Goal: Task Accomplishment & Management: Use online tool/utility

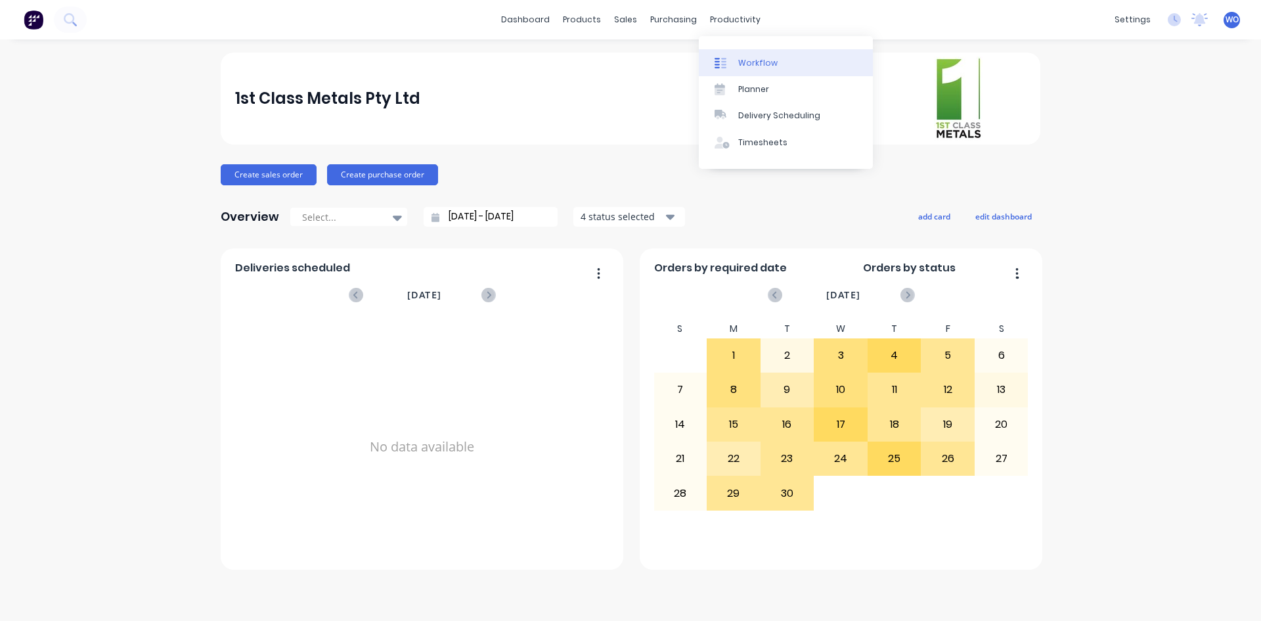
click at [761, 57] on div "Workflow" at bounding box center [757, 63] width 39 height 12
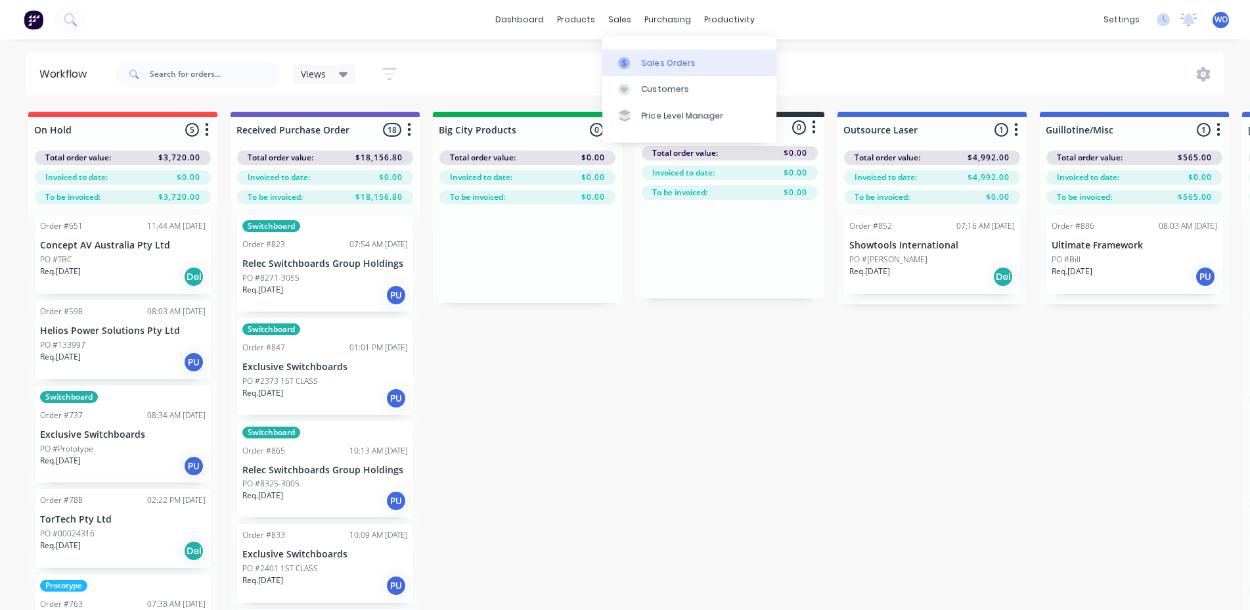
click at [670, 63] on div "Sales Orders" at bounding box center [669, 63] width 54 height 12
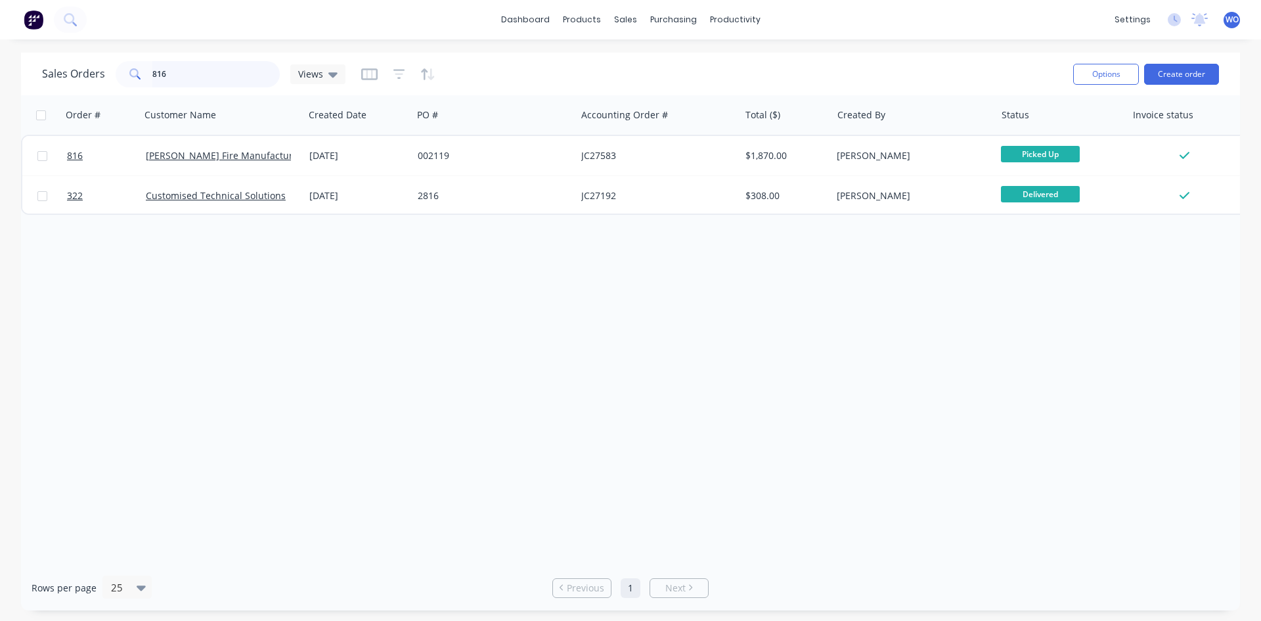
drag, startPoint x: 188, startPoint y: 74, endPoint x: 0, endPoint y: 87, distance: 188.3
click at [0, 88] on div "Sales Orders 816 Views Options Create order Order # Customer Name Created Date …" at bounding box center [630, 332] width 1261 height 558
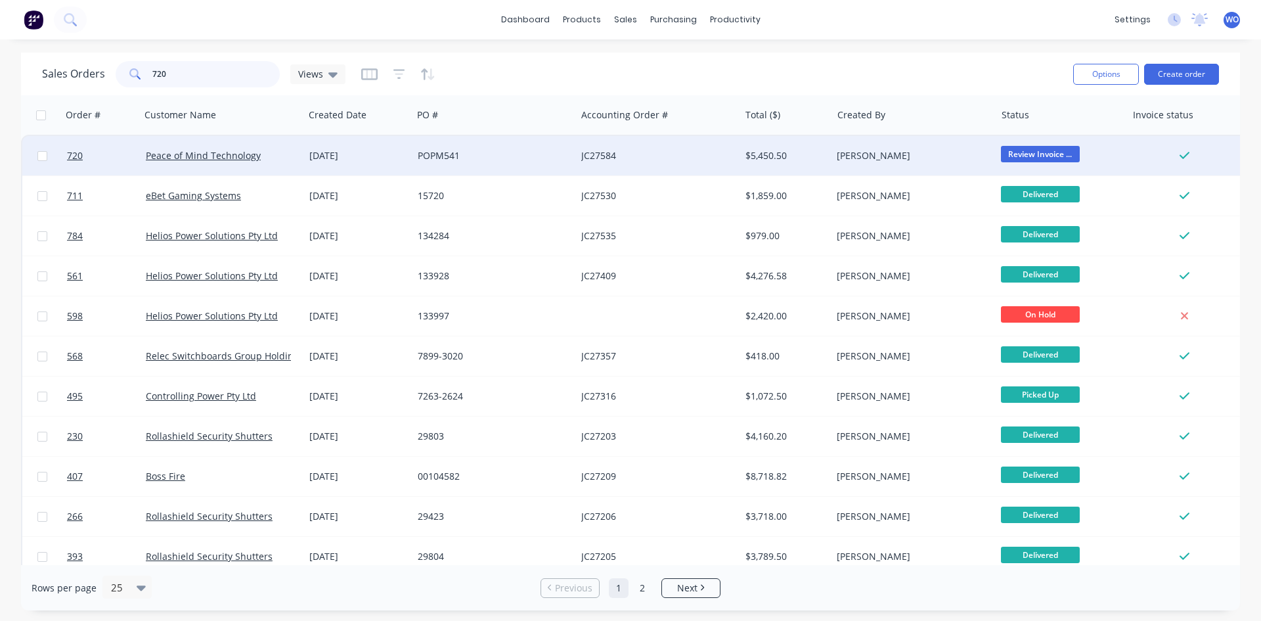
type input "720"
click at [365, 166] on div "[DATE]" at bounding box center [358, 155] width 108 height 39
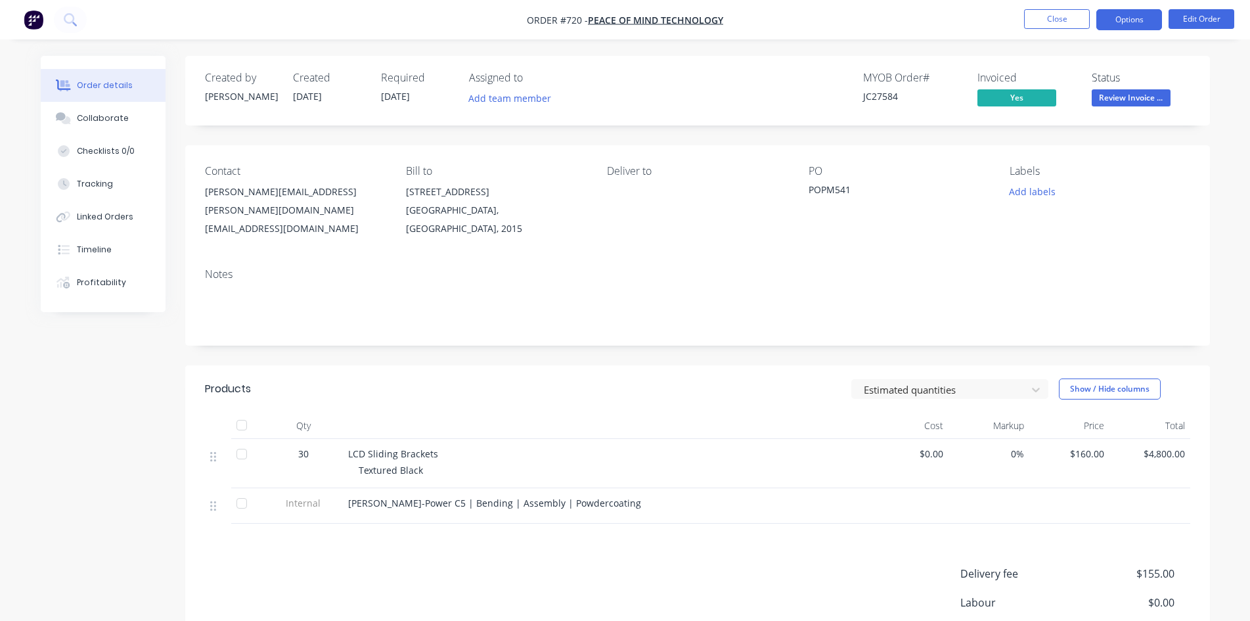
click at [1111, 22] on button "Options" at bounding box center [1129, 19] width 66 height 21
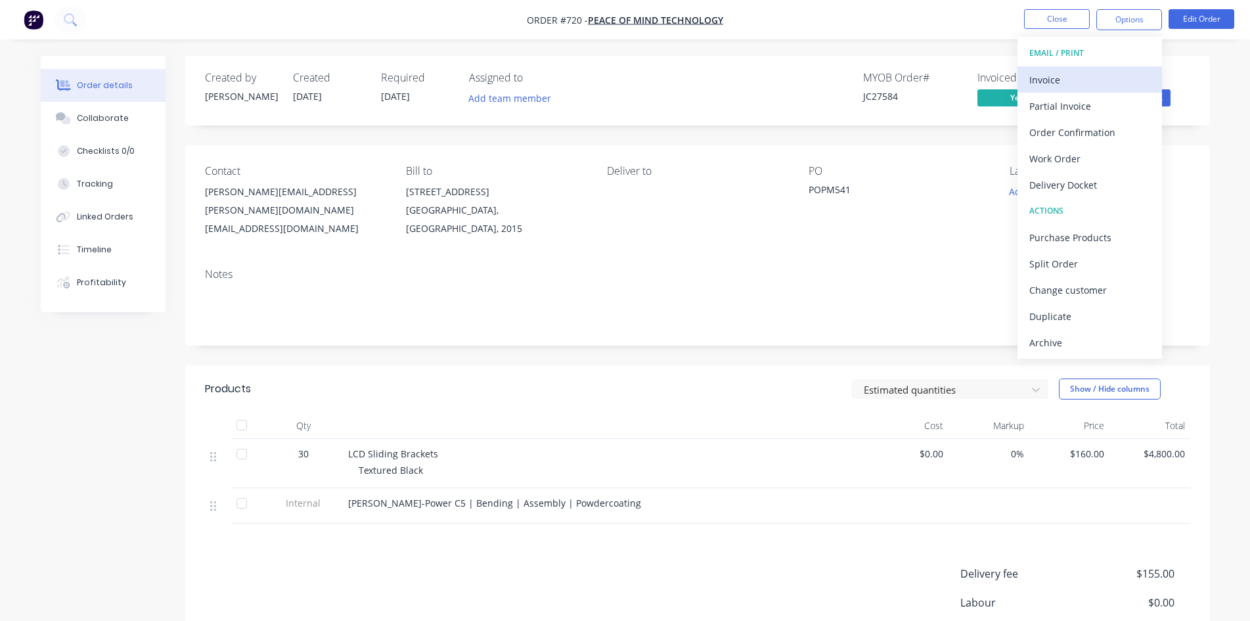
click at [1052, 83] on div "Invoice" at bounding box center [1089, 79] width 121 height 19
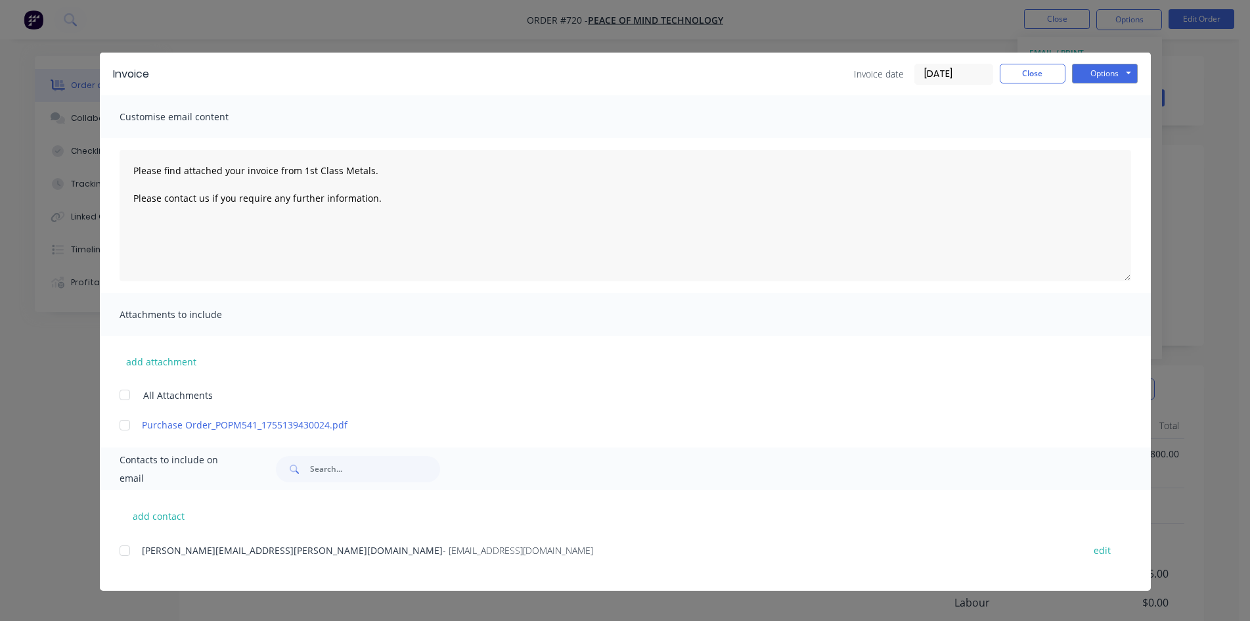
click at [126, 551] on div at bounding box center [125, 550] width 26 height 26
click at [1107, 79] on button "Options" at bounding box center [1105, 74] width 66 height 20
click at [1110, 137] on button "Email" at bounding box center [1114, 140] width 84 height 22
type textarea "Please find attached your invoice from 1st Class Metals. Please contact us if y…"
click at [1054, 75] on button "Close" at bounding box center [1033, 74] width 66 height 20
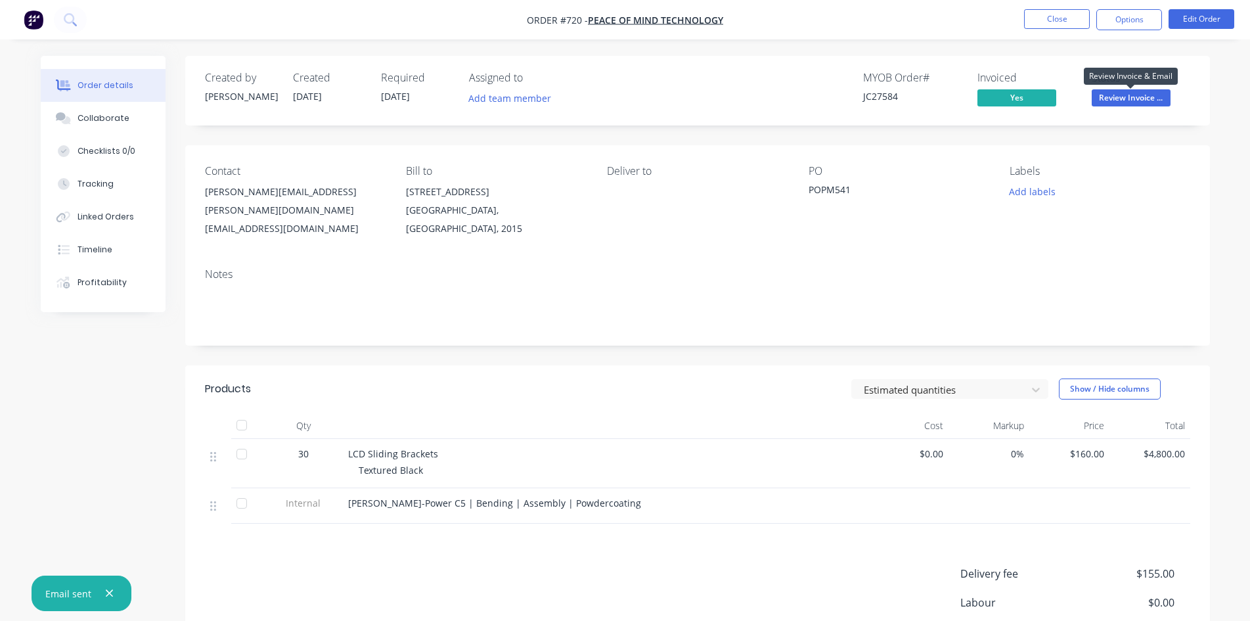
click at [1100, 91] on span "Review Invoice ..." at bounding box center [1131, 97] width 79 height 16
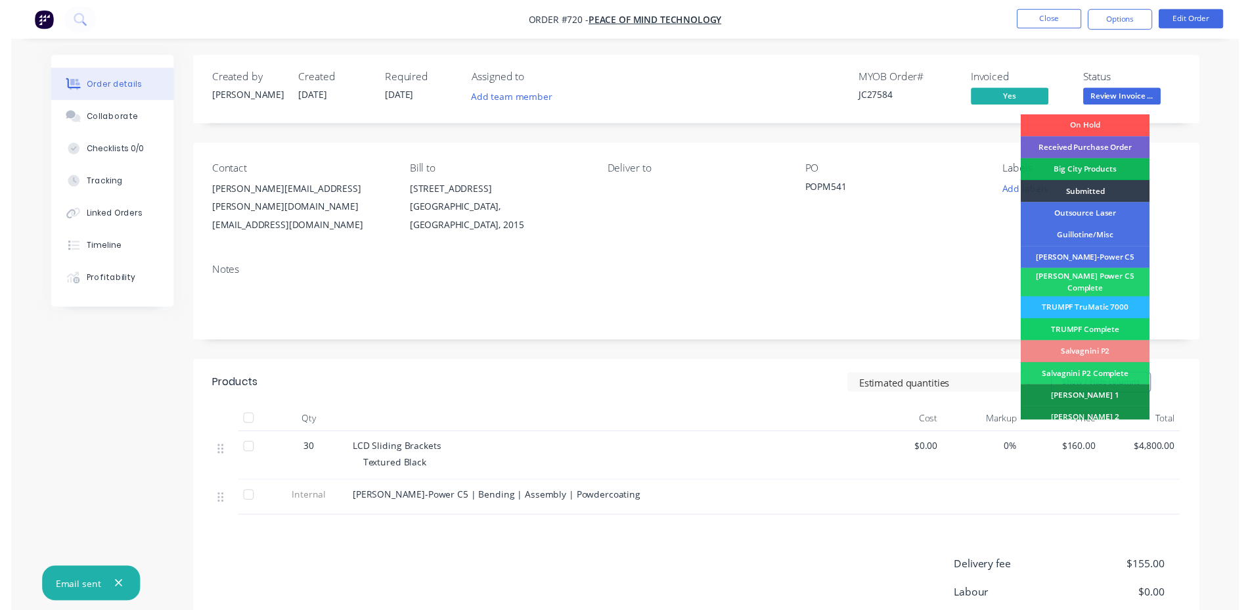
scroll to position [372, 0]
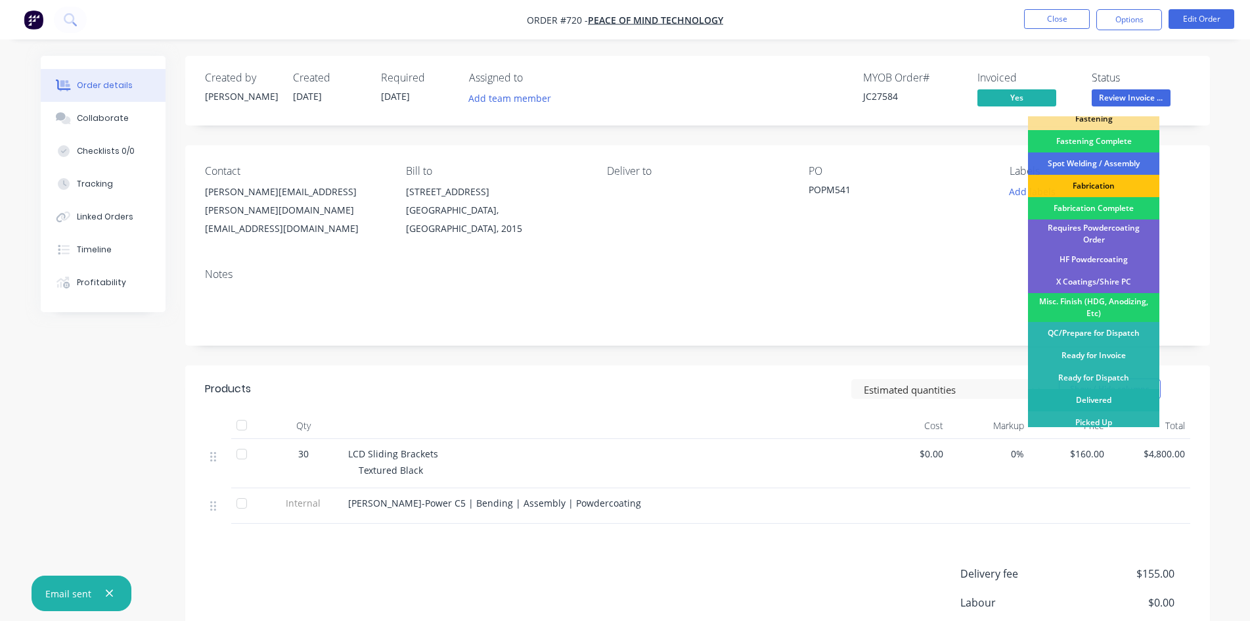
click at [1074, 395] on div "Delivered" at bounding box center [1093, 400] width 131 height 22
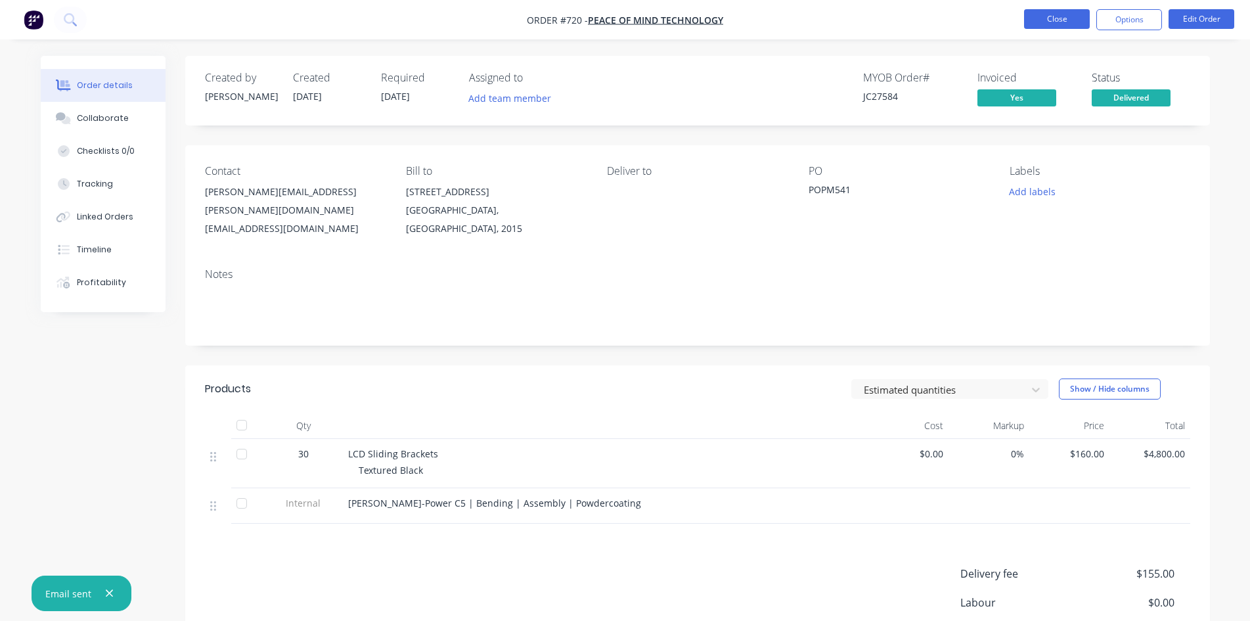
click at [1057, 22] on button "Close" at bounding box center [1057, 19] width 66 height 20
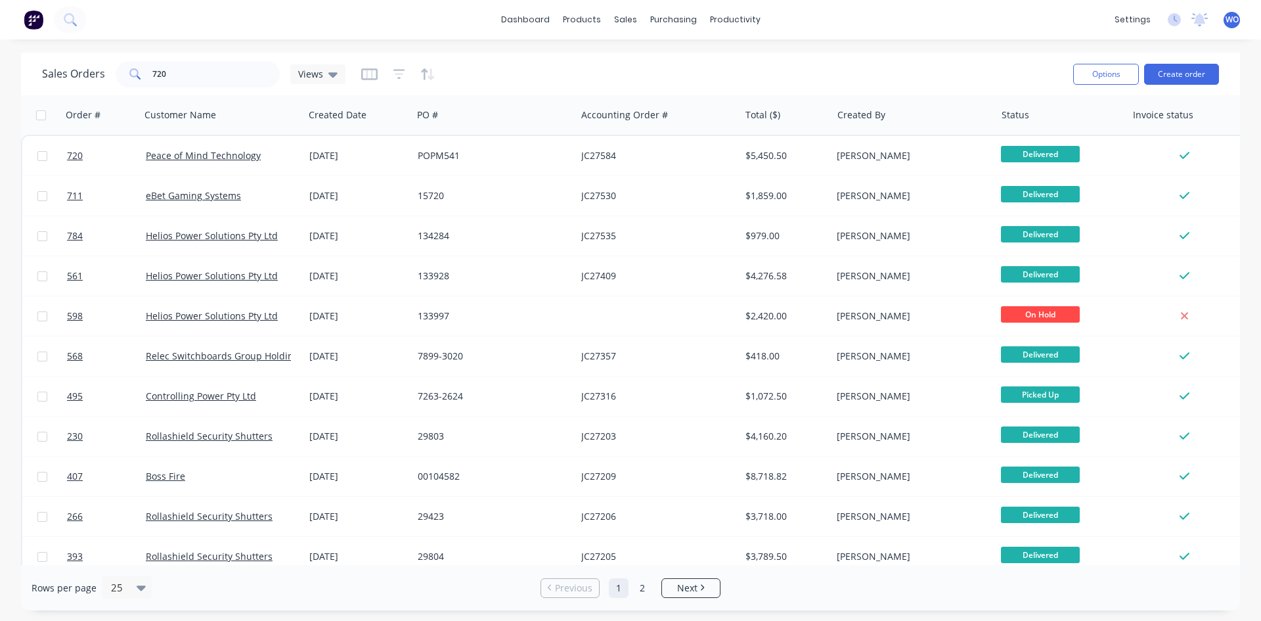
click at [35, 31] on button at bounding box center [34, 20] width 28 height 26
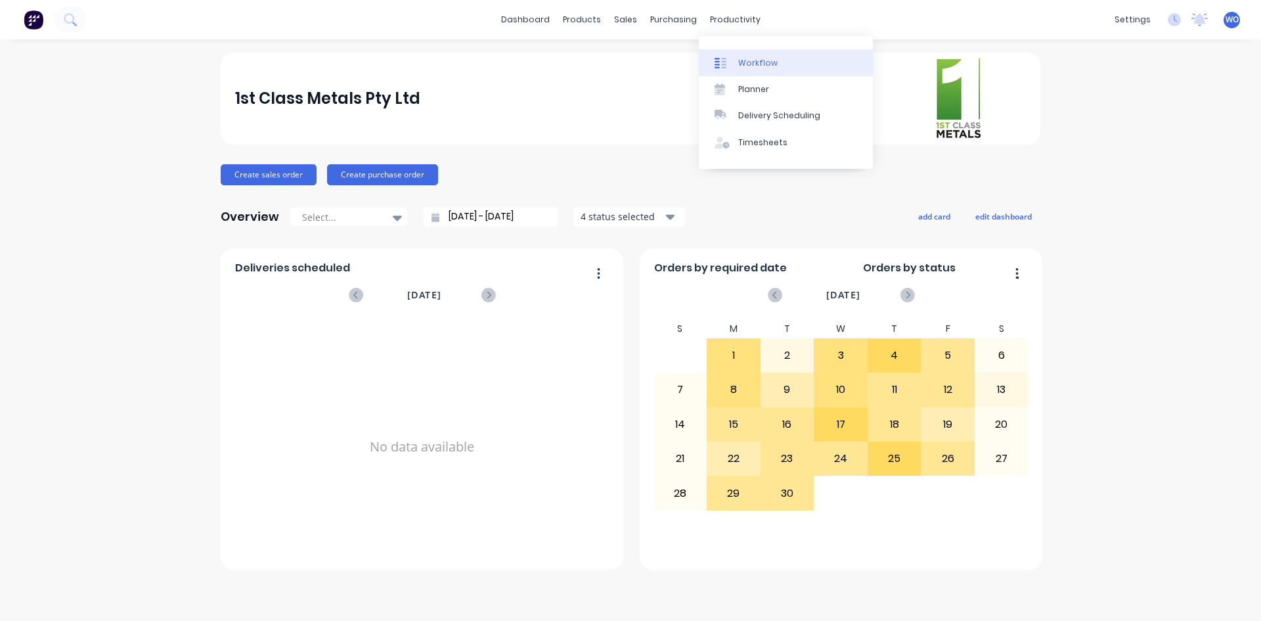
click at [762, 62] on div "Workflow" at bounding box center [757, 63] width 39 height 12
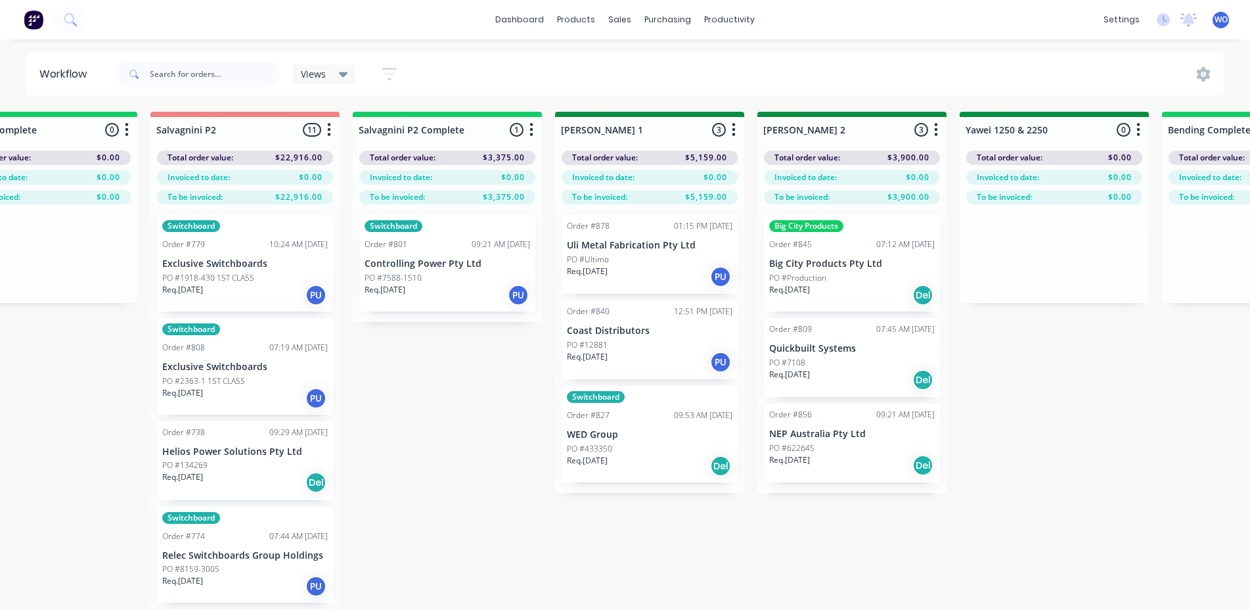
scroll to position [0, 1918]
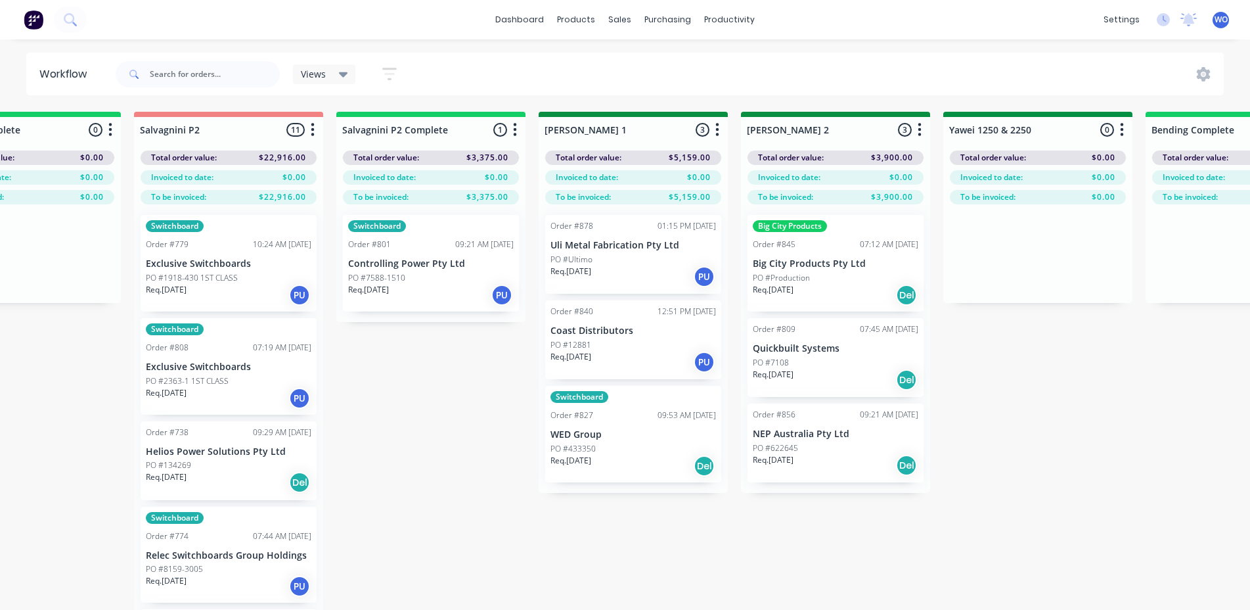
click at [396, 297] on div "Req. [DATE] PU" at bounding box center [431, 295] width 166 height 22
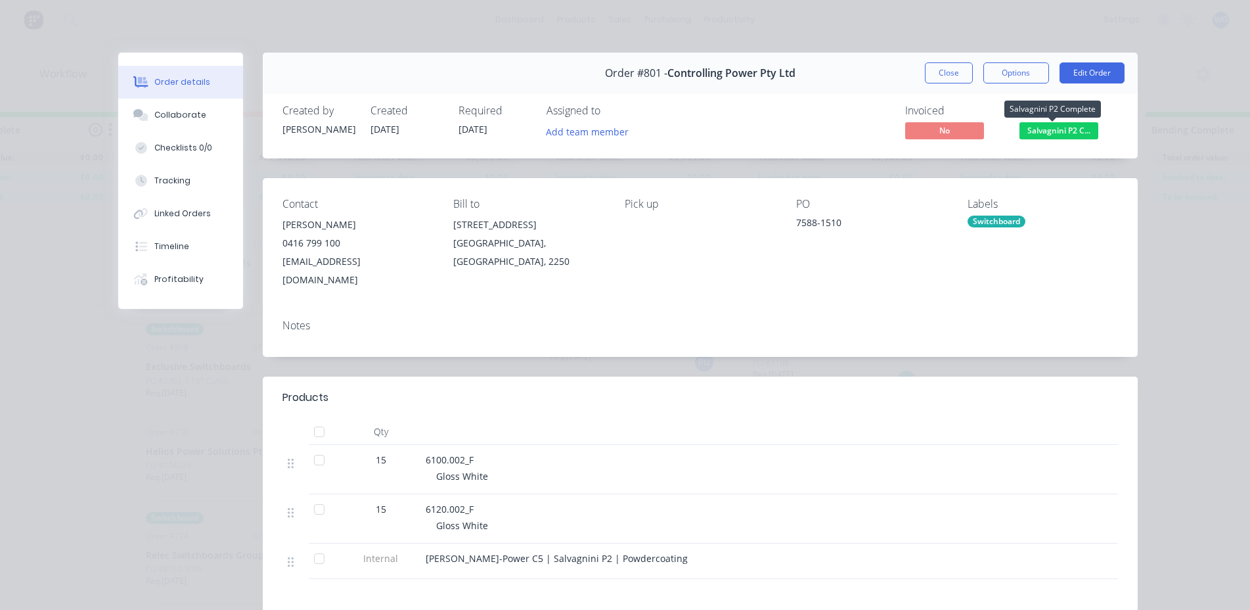
click at [1065, 130] on span "Salvagnini P2 C..." at bounding box center [1059, 130] width 79 height 16
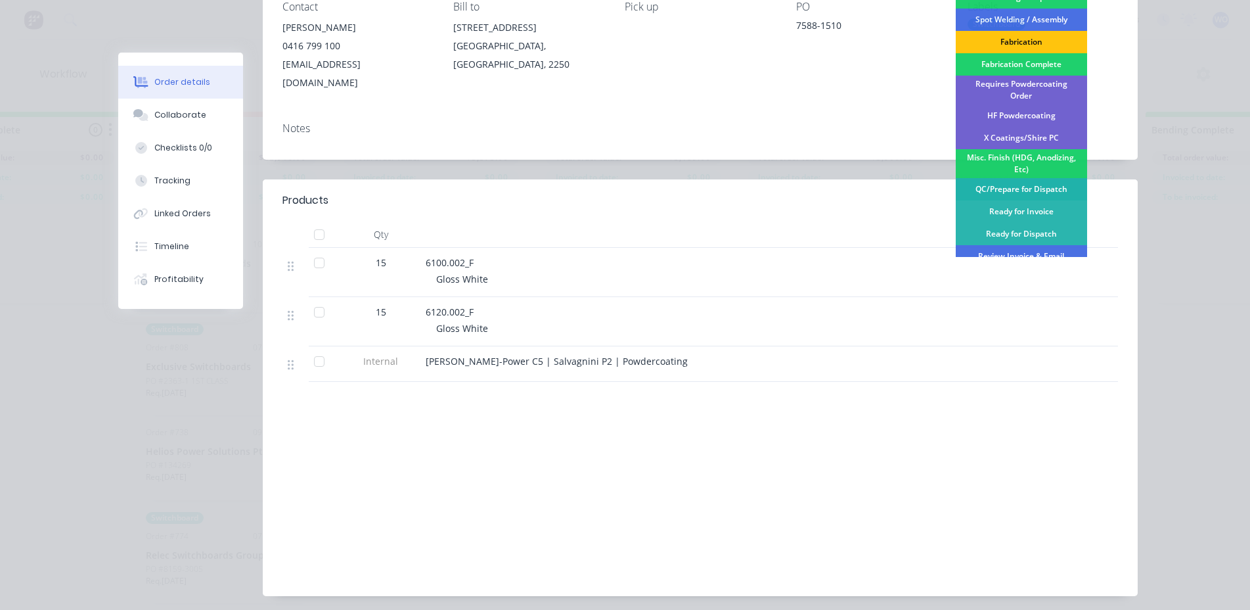
scroll to position [307, 0]
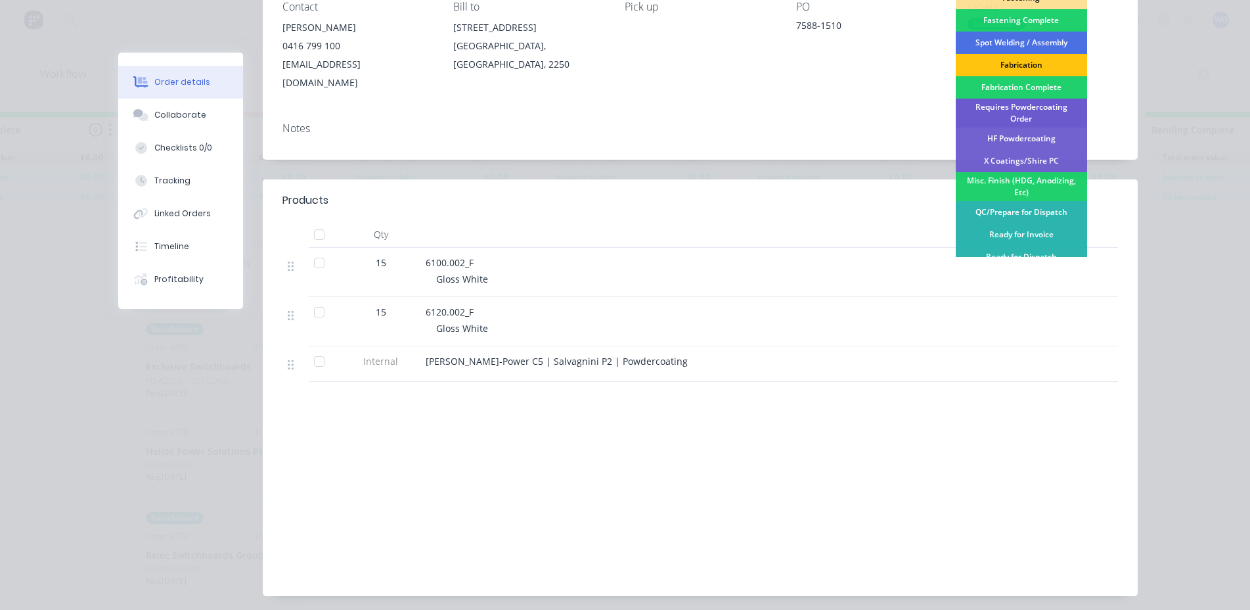
click at [1009, 113] on div "Requires Powdercoating Order" at bounding box center [1021, 113] width 131 height 29
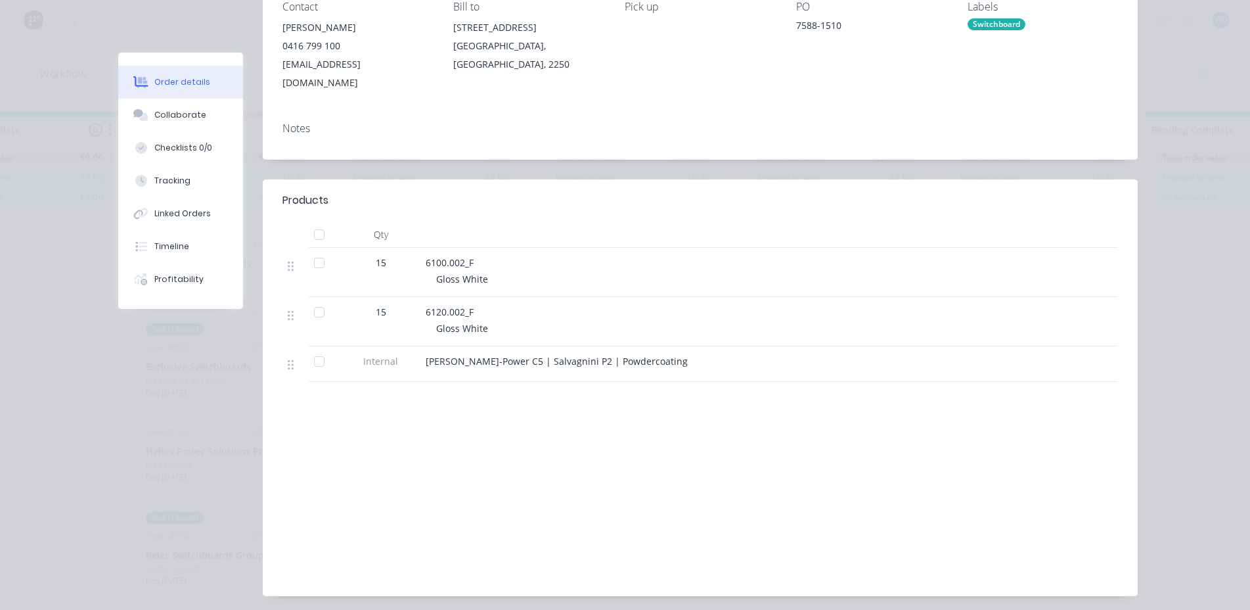
scroll to position [0, 0]
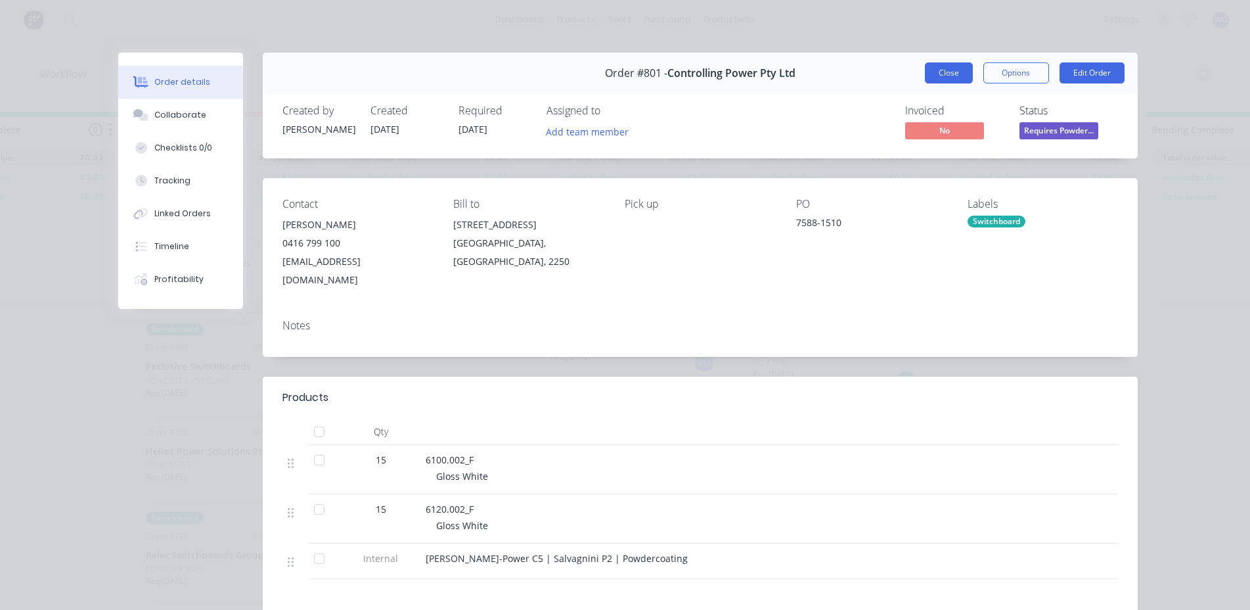
click at [953, 76] on button "Close" at bounding box center [949, 72] width 48 height 21
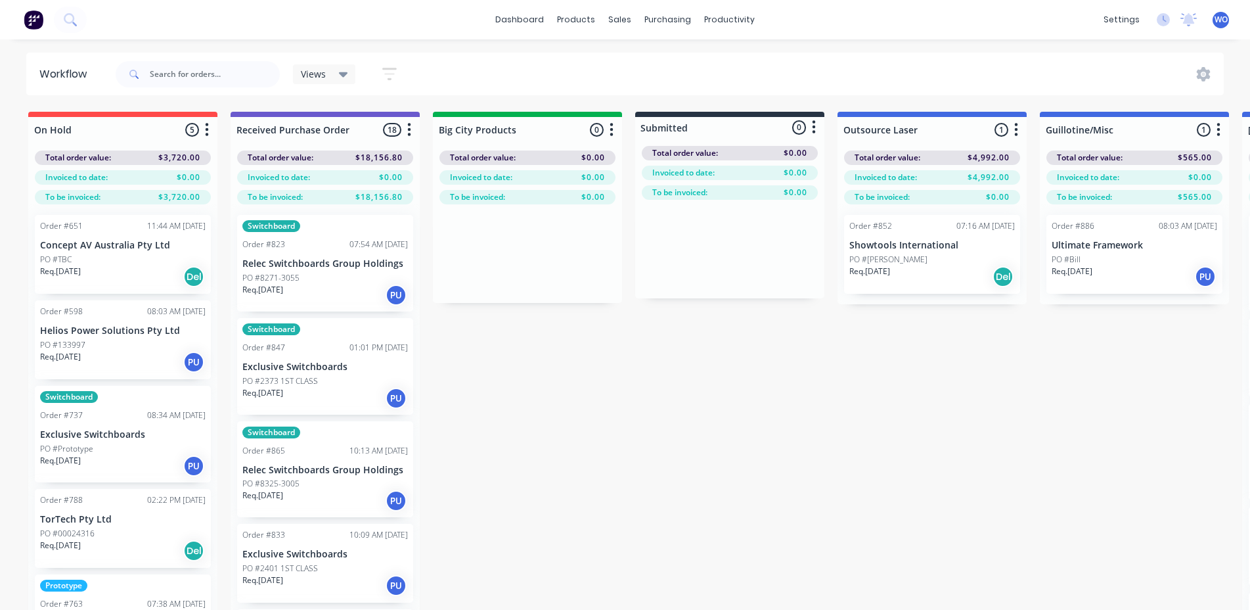
click at [35, 19] on img at bounding box center [34, 20] width 20 height 20
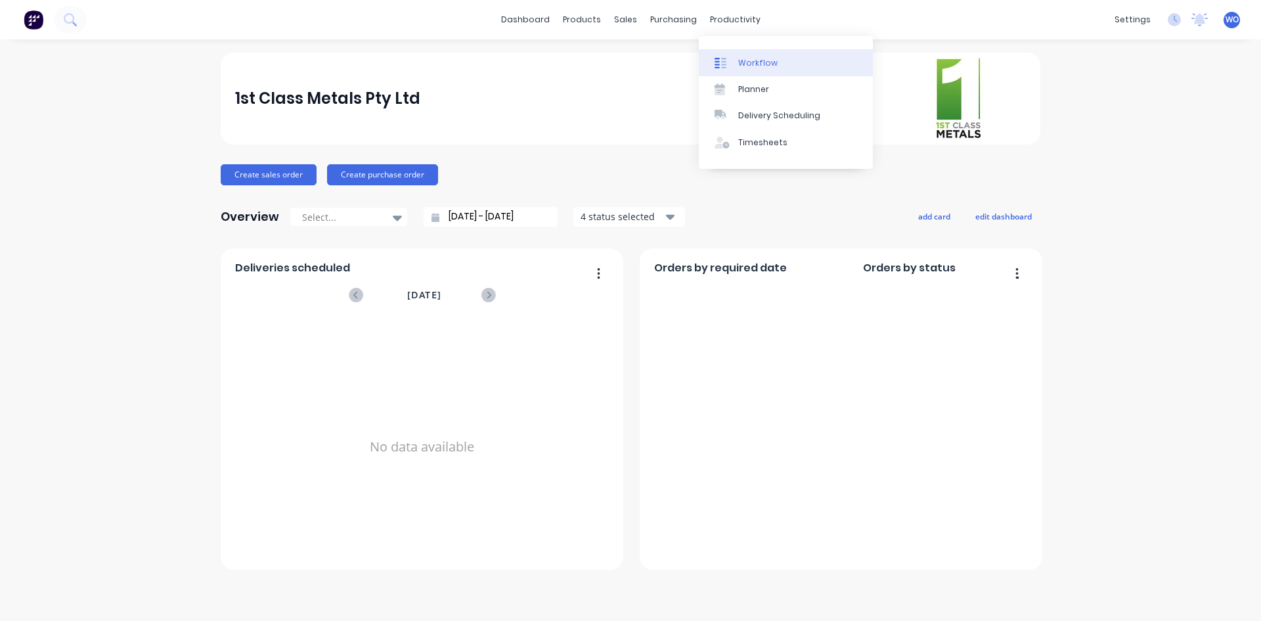
click at [763, 63] on div "Workflow" at bounding box center [757, 63] width 39 height 12
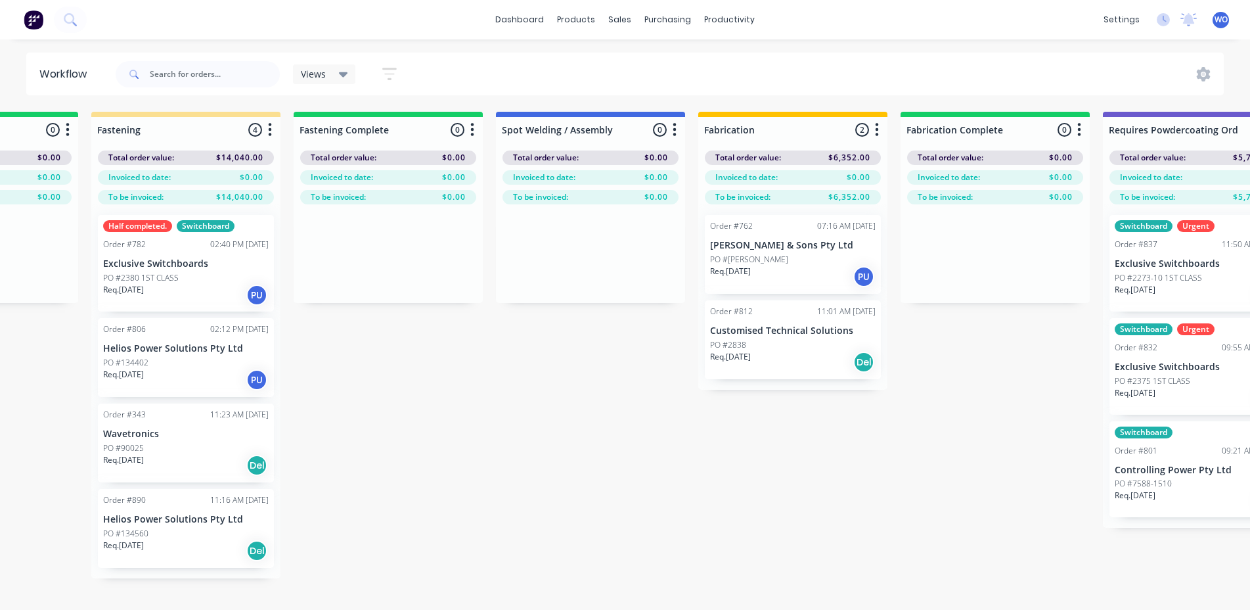
scroll to position [0, 3428]
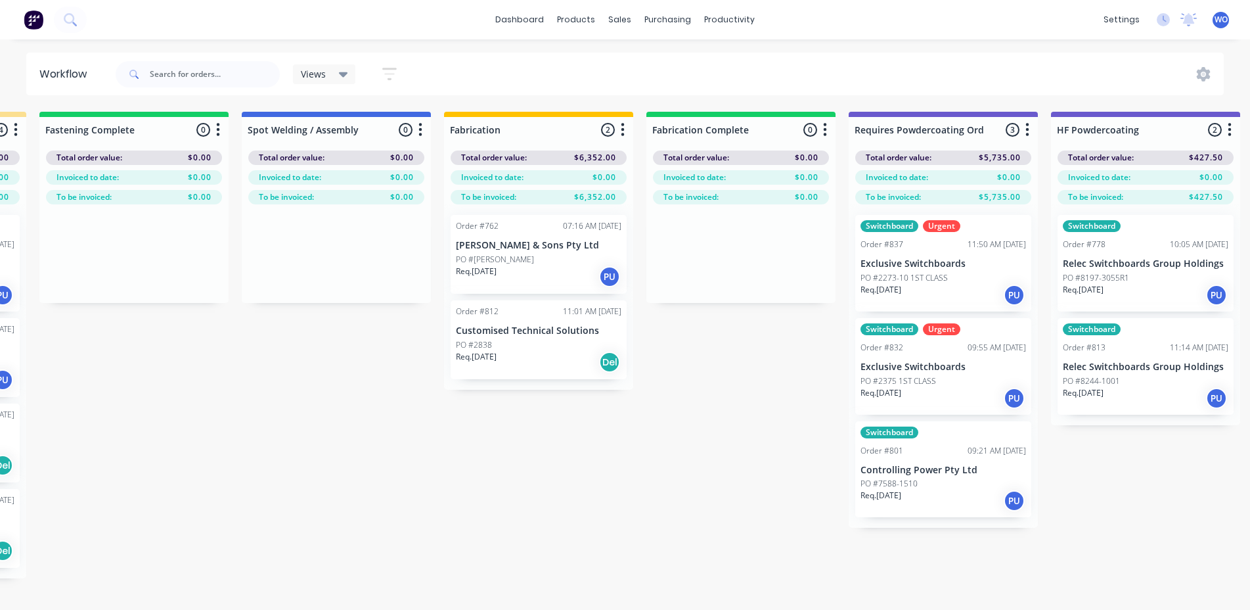
drag, startPoint x: 771, startPoint y: 601, endPoint x: 697, endPoint y: 493, distance: 130.8
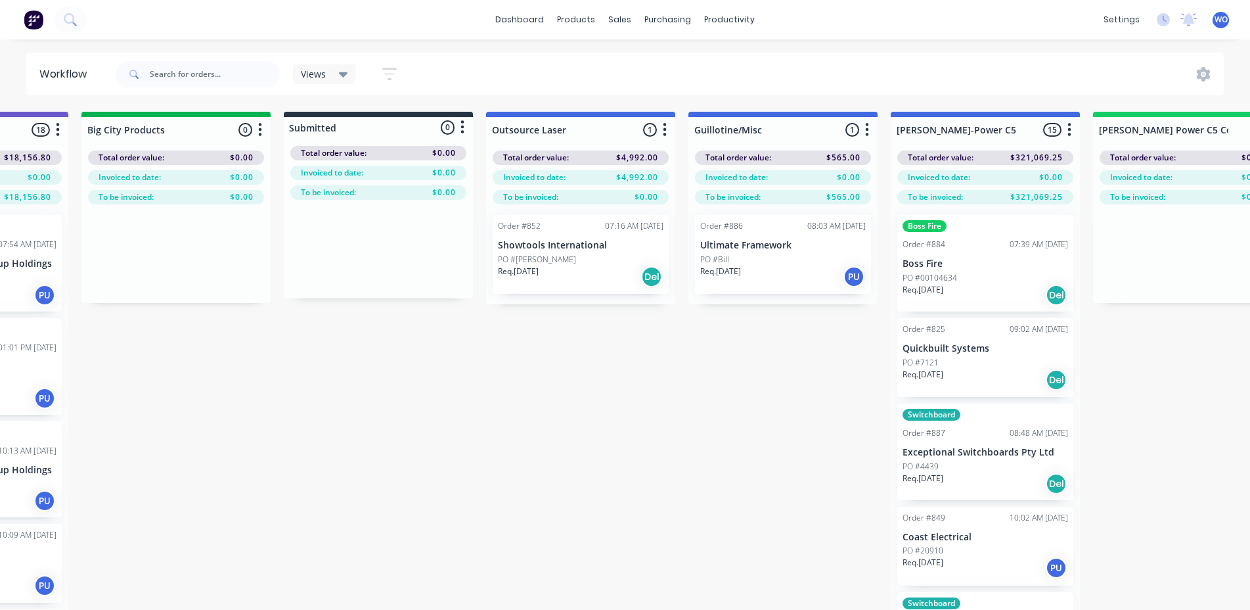
scroll to position [0, 323]
